Goal: Navigation & Orientation: Find specific page/section

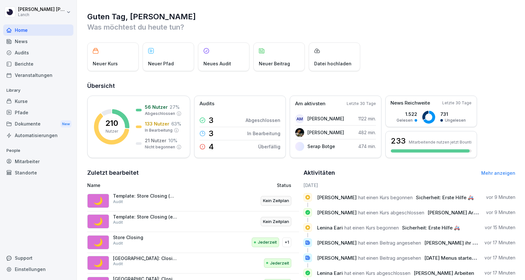
click at [25, 171] on div "Standorte" at bounding box center [38, 172] width 70 height 11
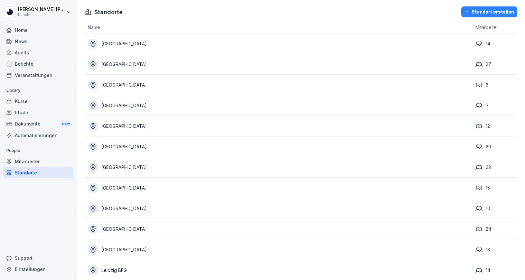
click at [156, 166] on div "[GEOGRAPHIC_DATA]" at bounding box center [280, 167] width 385 height 10
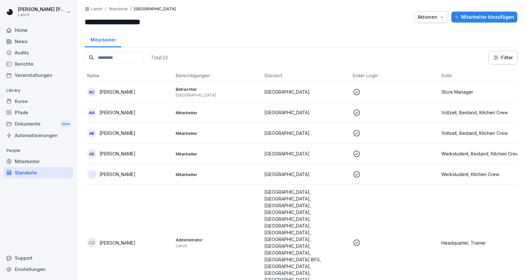
click at [33, 67] on div "Berichte" at bounding box center [38, 63] width 70 height 11
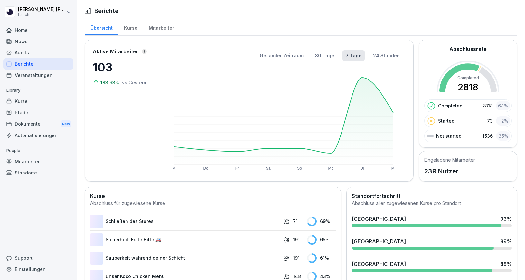
click at [33, 67] on div "Berichte" at bounding box center [38, 63] width 70 height 11
click at [159, 27] on div "Mitarbeiter" at bounding box center [161, 27] width 37 height 16
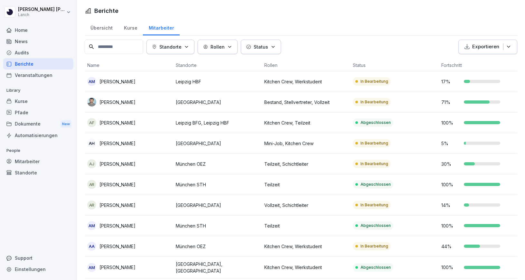
click at [182, 49] on p "Standorte" at bounding box center [170, 46] width 22 height 7
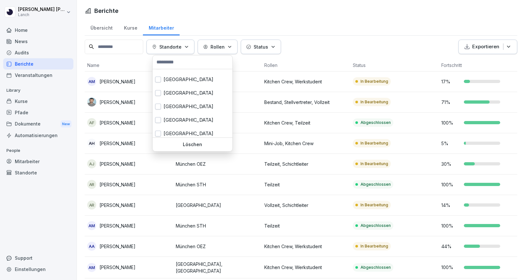
scroll to position [66, 0]
click at [188, 93] on div "[GEOGRAPHIC_DATA]" at bounding box center [193, 92] width 80 height 14
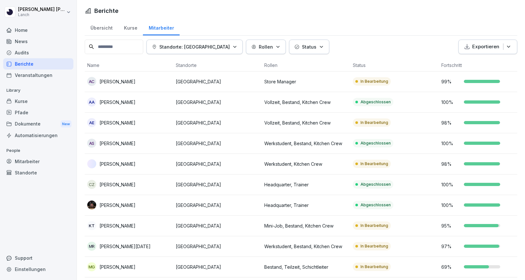
click at [389, 36] on html "[PERSON_NAME] Lanch Home News Audits Berichte Veranstaltungen Library Kurse Pfa…" at bounding box center [262, 140] width 525 height 280
click at [237, 47] on icon "button" at bounding box center [235, 46] width 5 height 5
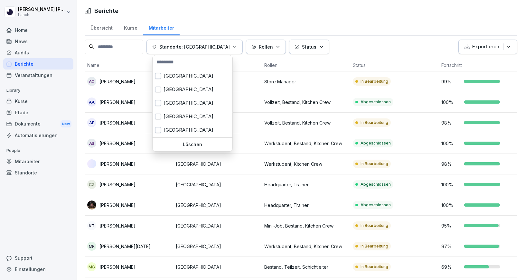
scroll to position [176, 0]
click at [178, 116] on div "[GEOGRAPHIC_DATA]" at bounding box center [193, 117] width 80 height 14
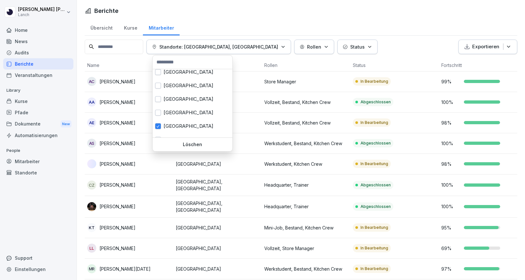
scroll to position [30, 0]
click at [188, 128] on div "[GEOGRAPHIC_DATA]" at bounding box center [193, 127] width 80 height 14
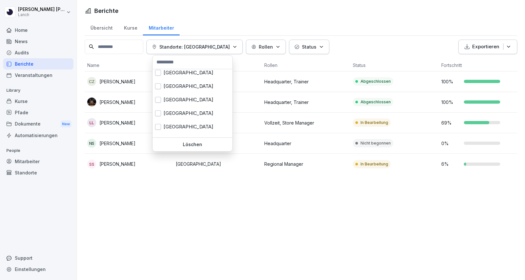
click at [367, 43] on html "[PERSON_NAME] Lanch Home News Audits Berichte Veranstaltungen Library Kurse Pfa…" at bounding box center [262, 140] width 525 height 280
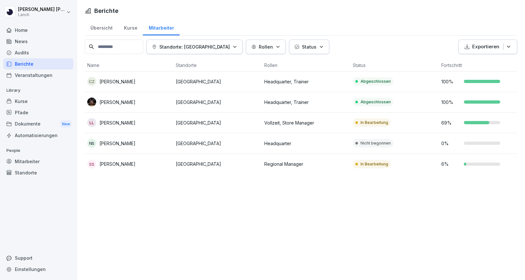
click at [50, 160] on div "Mitarbeiter" at bounding box center [38, 161] width 70 height 11
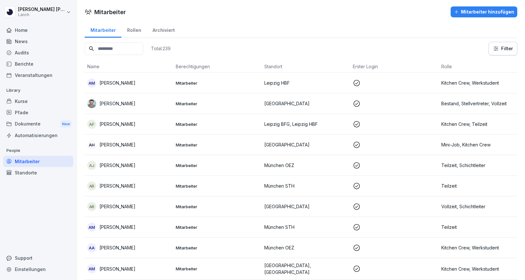
click at [60, 122] on div "Dokumente New" at bounding box center [38, 124] width 70 height 12
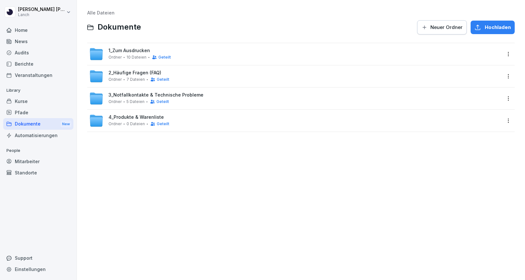
click at [132, 55] on span "10 Dateien" at bounding box center [137, 57] width 20 height 5
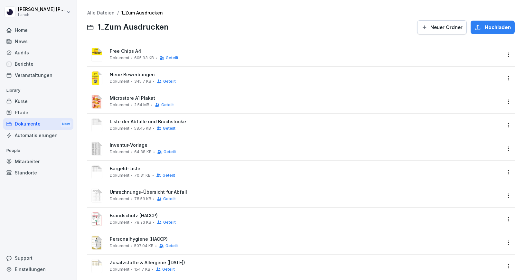
click at [140, 79] on span "345.7 KB" at bounding box center [142, 81] width 17 height 5
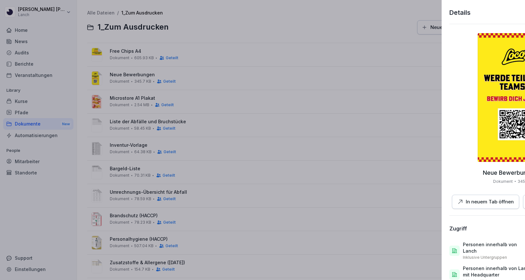
click at [252, 143] on div at bounding box center [262, 140] width 525 height 280
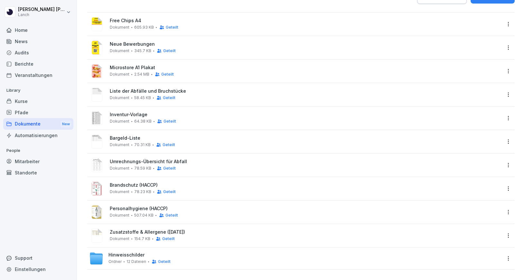
scroll to position [30, 0]
click at [125, 256] on span "Hinweisschilder" at bounding box center [127, 255] width 36 height 5
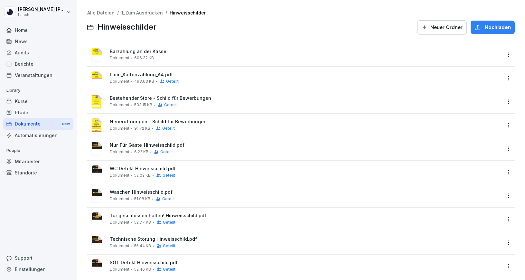
click at [146, 46] on div "Barzahlung an der Kasse Dokument 606.32 KB" at bounding box center [301, 54] width 428 height 23
click at [154, 58] on div "Barzahlung an der Kasse Dokument 606.32 KB" at bounding box center [306, 54] width 392 height 11
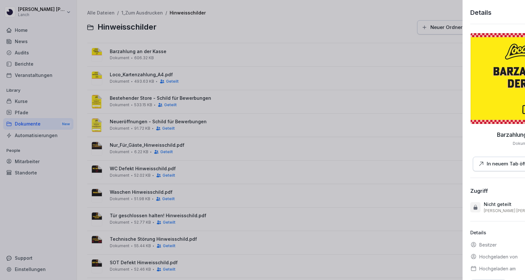
click at [204, 106] on div at bounding box center [262, 140] width 525 height 280
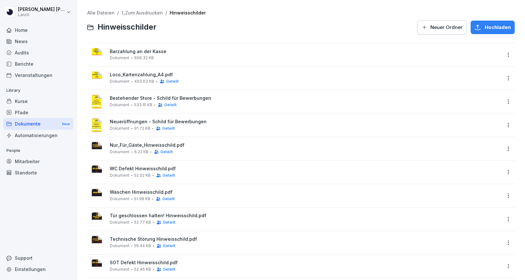
click at [186, 100] on span "Bestehender Store - Schild für Bewerbungen" at bounding box center [306, 98] width 392 height 5
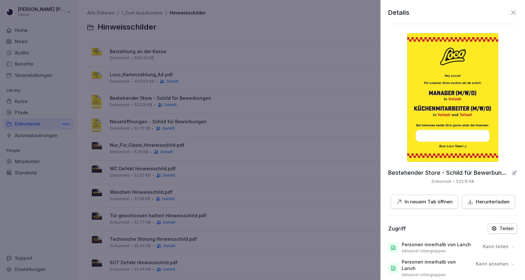
click at [327, 167] on div at bounding box center [262, 140] width 525 height 280
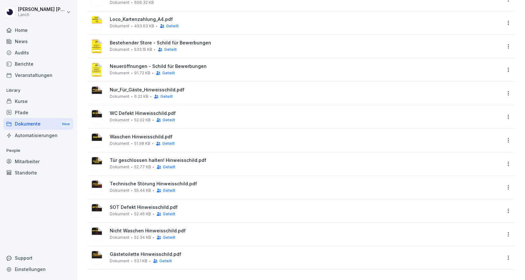
scroll to position [55, 0]
click at [153, 118] on div "Geteilt" at bounding box center [164, 120] width 23 height 5
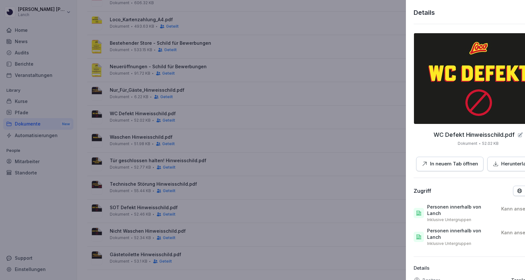
click at [229, 185] on div at bounding box center [262, 140] width 525 height 280
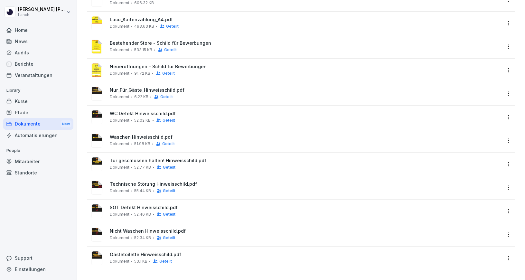
click at [132, 184] on span "Technische Störung Hinweisschild.pdf" at bounding box center [306, 184] width 392 height 5
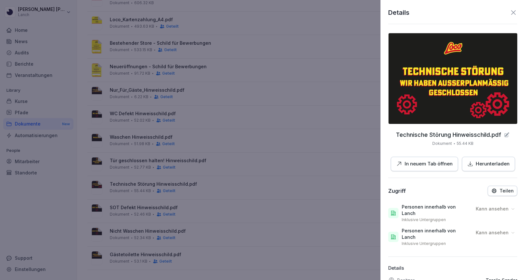
click at [209, 99] on div at bounding box center [262, 140] width 525 height 280
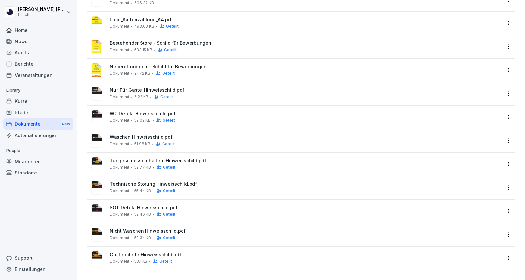
click at [32, 53] on div "Audits" at bounding box center [38, 52] width 70 height 11
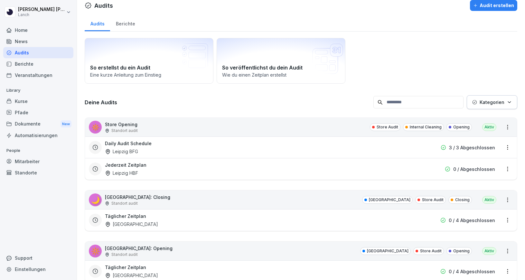
click at [36, 66] on div "Berichte" at bounding box center [38, 63] width 70 height 11
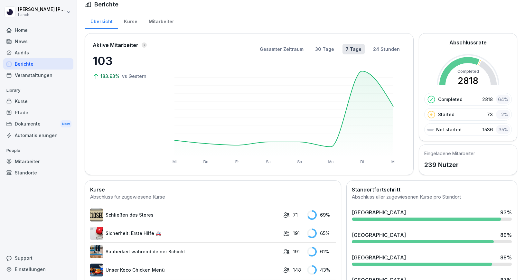
click at [44, 53] on div "Audits" at bounding box center [38, 52] width 70 height 11
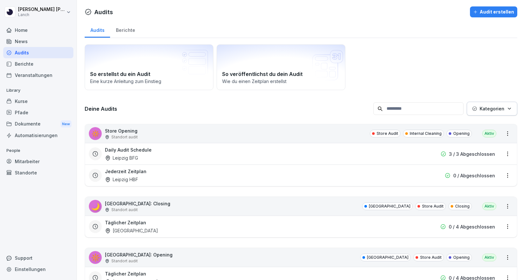
click at [463, 153] on p "3 / 3 Abgeschlossen" at bounding box center [472, 154] width 46 height 7
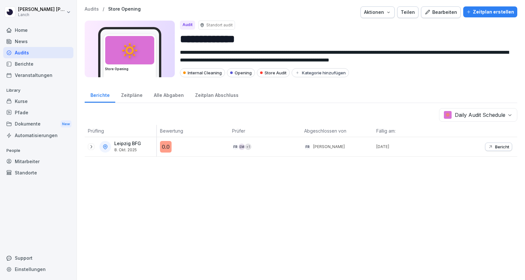
click at [496, 147] on p "Bericht" at bounding box center [502, 146] width 14 height 5
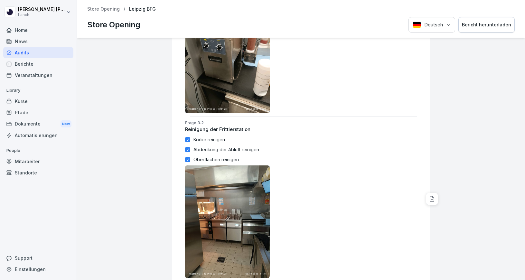
scroll to position [854, 0]
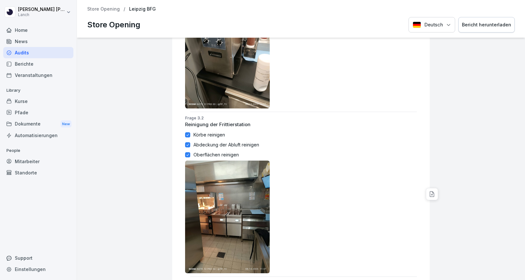
click at [214, 143] on p "Abdeckung der Abluft reinigen" at bounding box center [227, 144] width 66 height 7
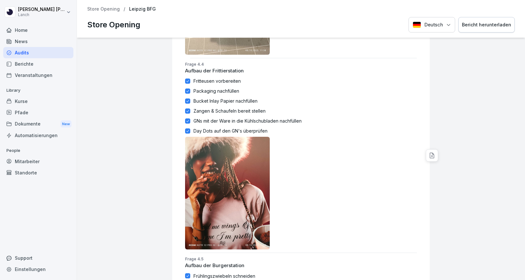
scroll to position [2105, 0]
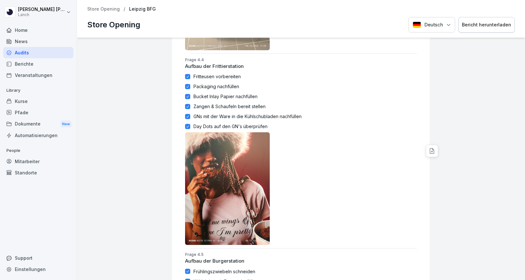
click at [28, 55] on div "Audits" at bounding box center [38, 52] width 70 height 11
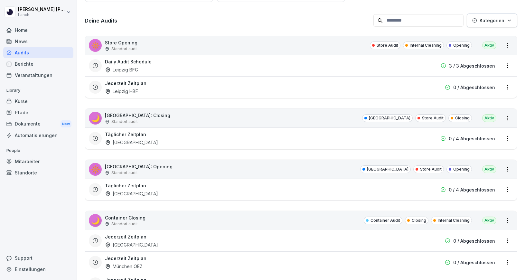
scroll to position [95, 0]
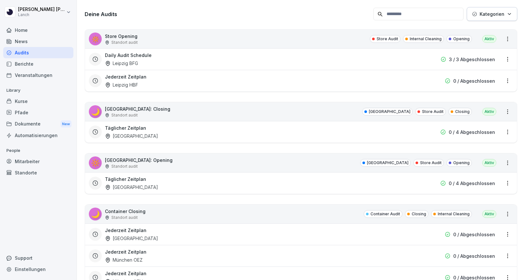
click at [261, 136] on div "Täglicher Zeitplan [GEOGRAPHIC_DATA]" at bounding box center [260, 132] width 310 height 15
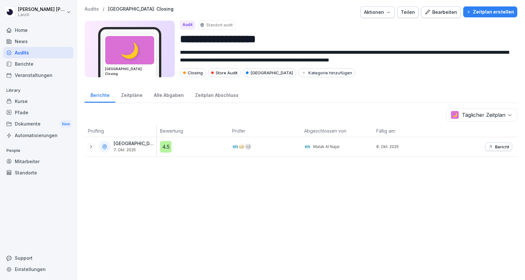
click at [92, 145] on icon at bounding box center [90, 146] width 5 height 5
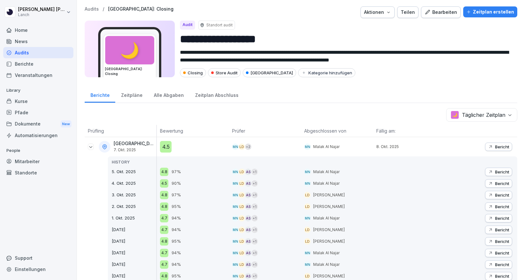
click at [501, 173] on p "Bericht" at bounding box center [502, 171] width 14 height 5
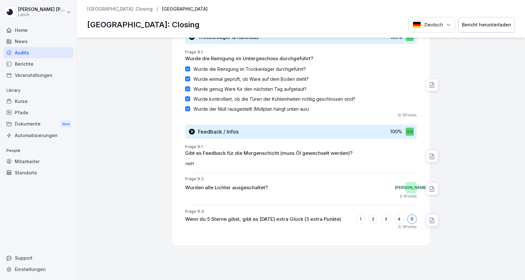
scroll to position [2807, 0]
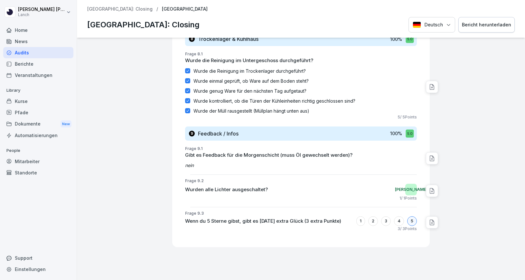
click at [38, 65] on div "Berichte" at bounding box center [38, 63] width 70 height 11
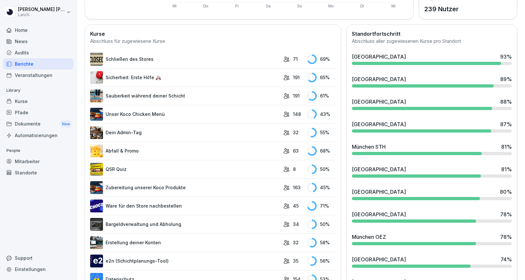
scroll to position [161, 0]
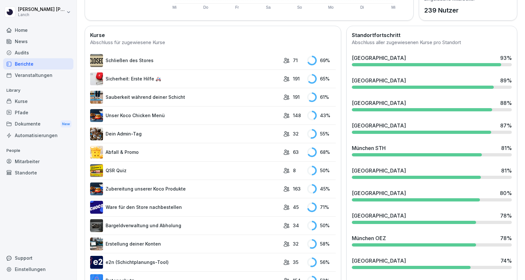
click at [38, 39] on div "News" at bounding box center [38, 41] width 70 height 11
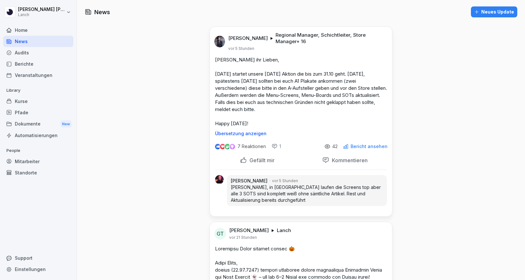
click at [339, 162] on p "Kommentieren" at bounding box center [348, 160] width 38 height 6
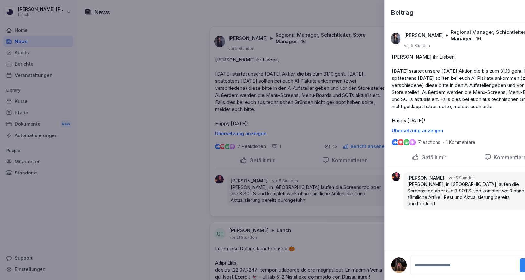
click at [338, 193] on div at bounding box center [262, 140] width 525 height 280
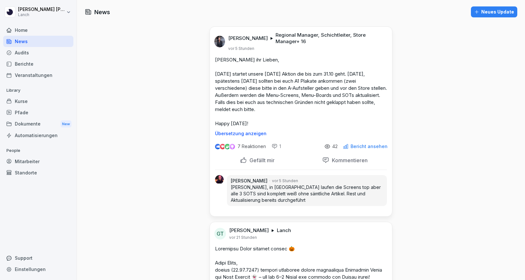
click at [260, 158] on p "Gefällt mir" at bounding box center [261, 160] width 28 height 6
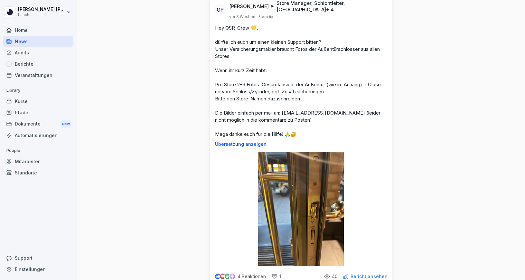
scroll to position [5592, 0]
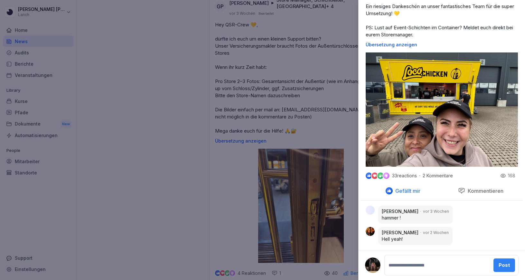
scroll to position [165, 0]
click at [205, 167] on div at bounding box center [262, 140] width 525 height 280
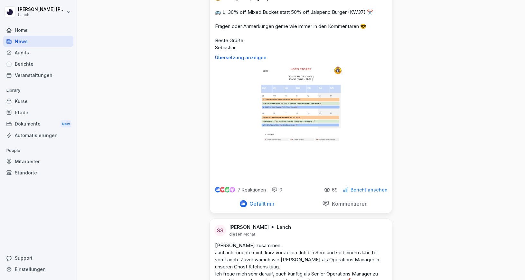
scroll to position [6350, 0]
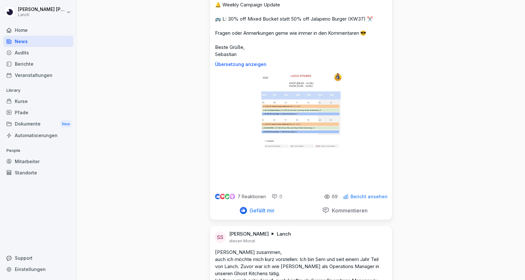
click at [39, 120] on div "Dokumente New" at bounding box center [38, 124] width 70 height 12
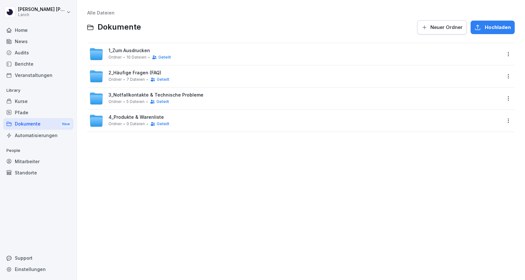
click at [157, 101] on span "Geteilt" at bounding box center [163, 102] width 13 height 5
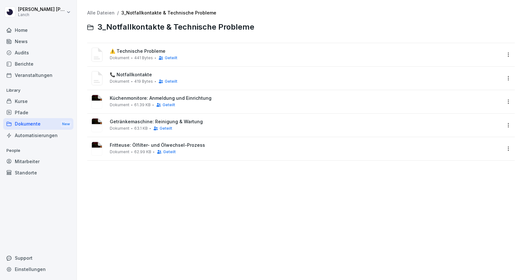
click at [179, 51] on span "⚠️ Technische Probleme" at bounding box center [306, 51] width 392 height 5
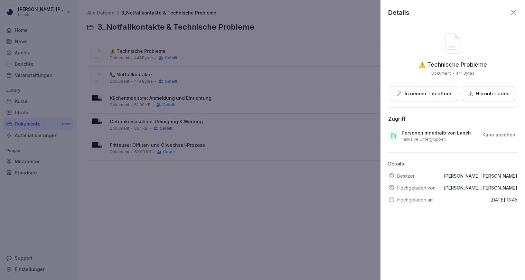
click at [489, 96] on p "Herunterladen" at bounding box center [493, 93] width 34 height 7
click at [511, 14] on icon at bounding box center [514, 13] width 8 height 8
